Goal: Connect with others: Connect with others

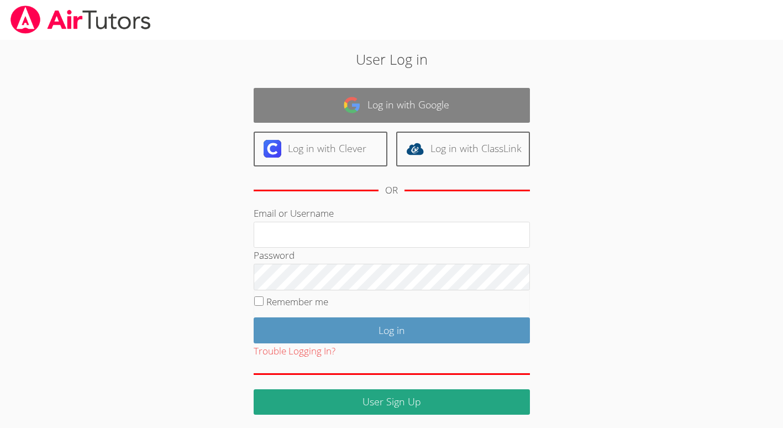
click at [360, 114] on link "Log in with Google" at bounding box center [392, 105] width 276 height 35
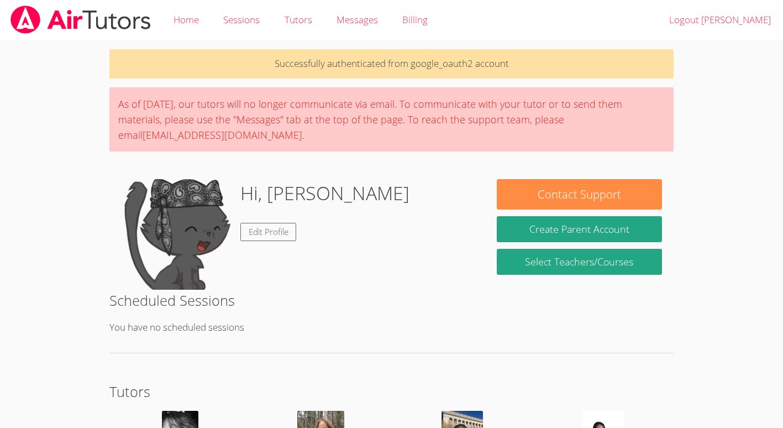
scroll to position [60, 0]
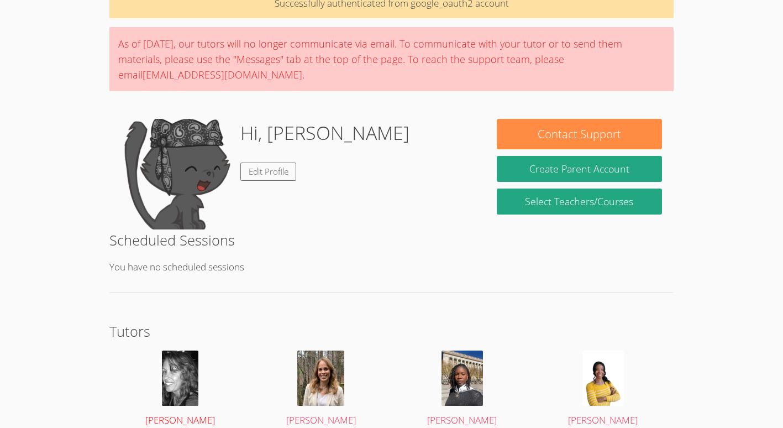
click at [183, 368] on img at bounding box center [180, 377] width 36 height 55
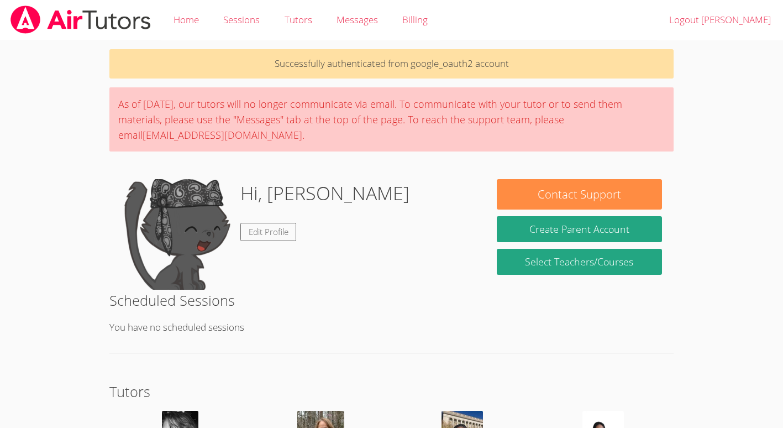
scroll to position [60, 0]
